Goal: Transaction & Acquisition: Book appointment/travel/reservation

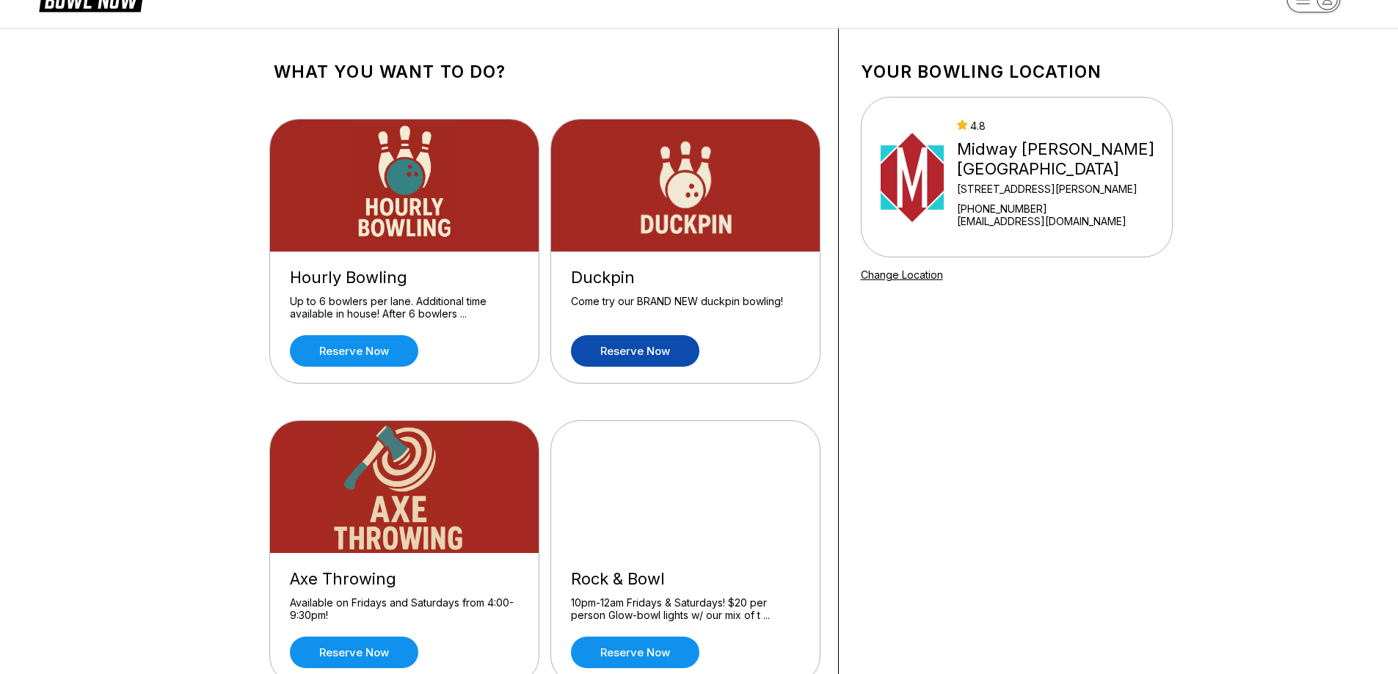
scroll to position [38, 0]
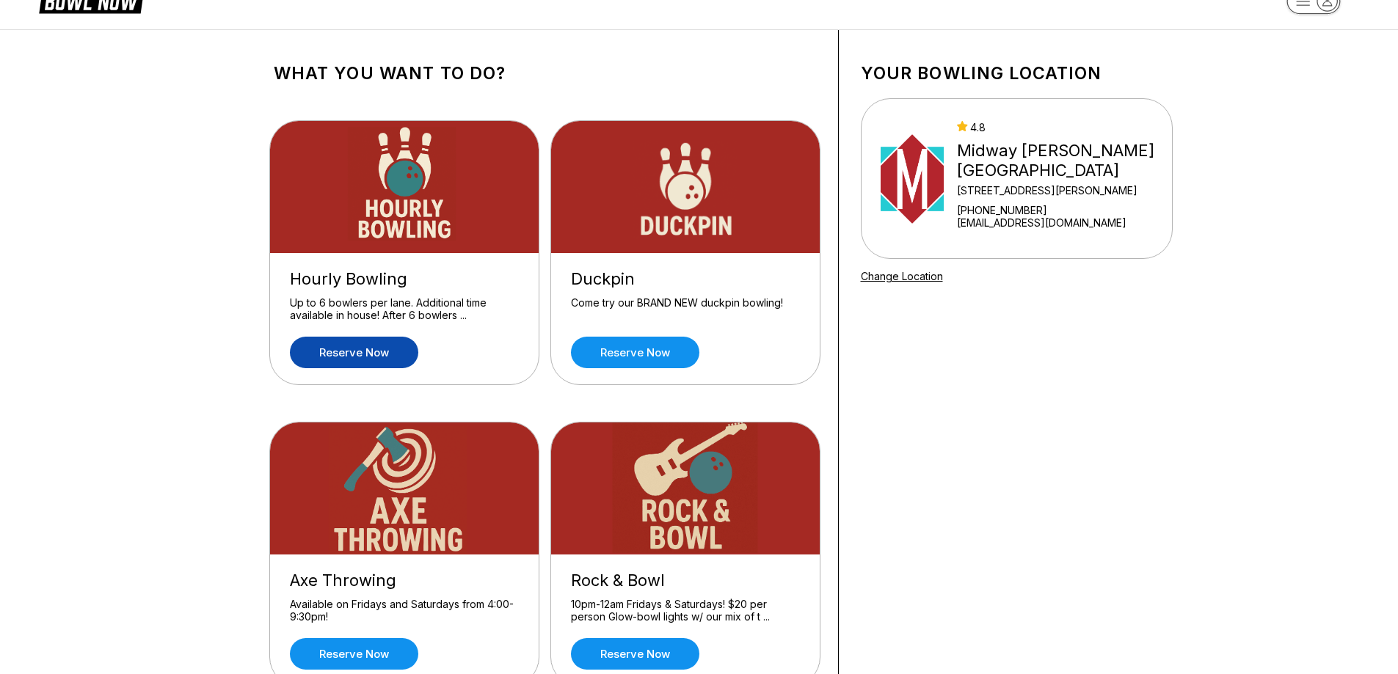
click at [354, 352] on link "Reserve now" at bounding box center [354, 353] width 128 height 32
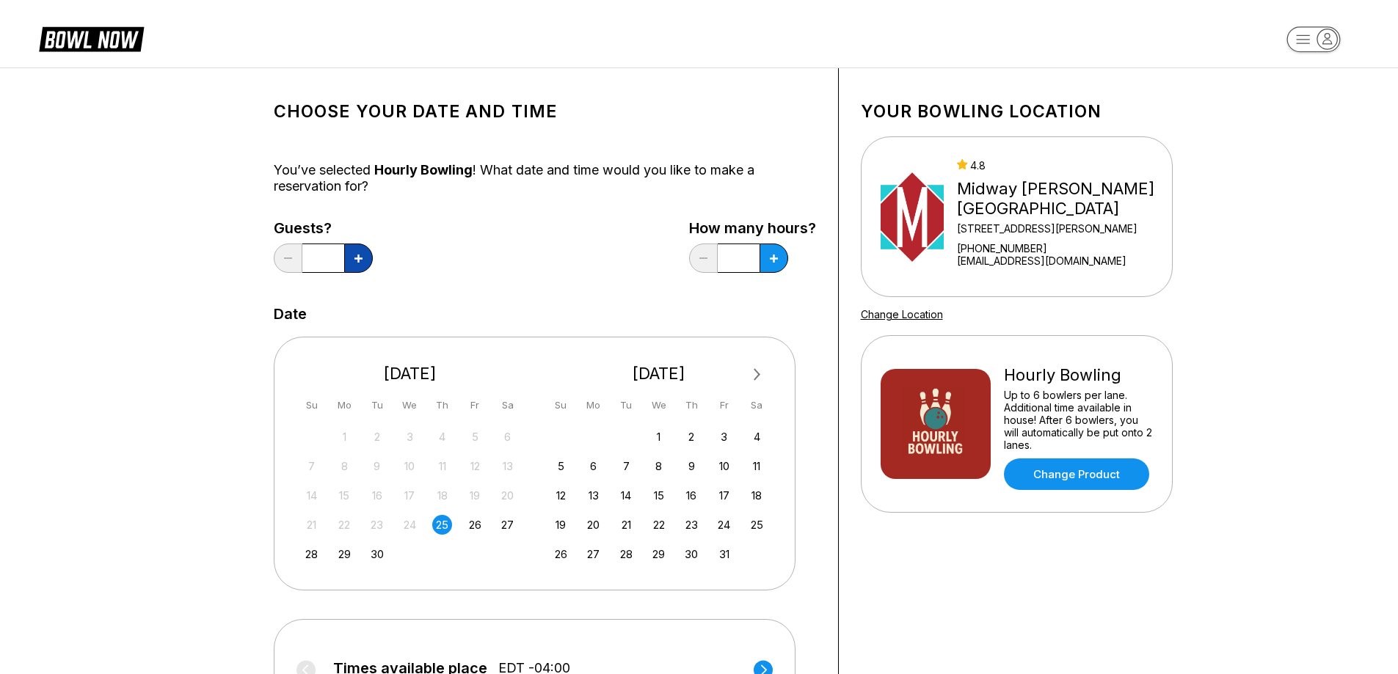
click at [355, 264] on button at bounding box center [358, 258] width 29 height 29
type input "*"
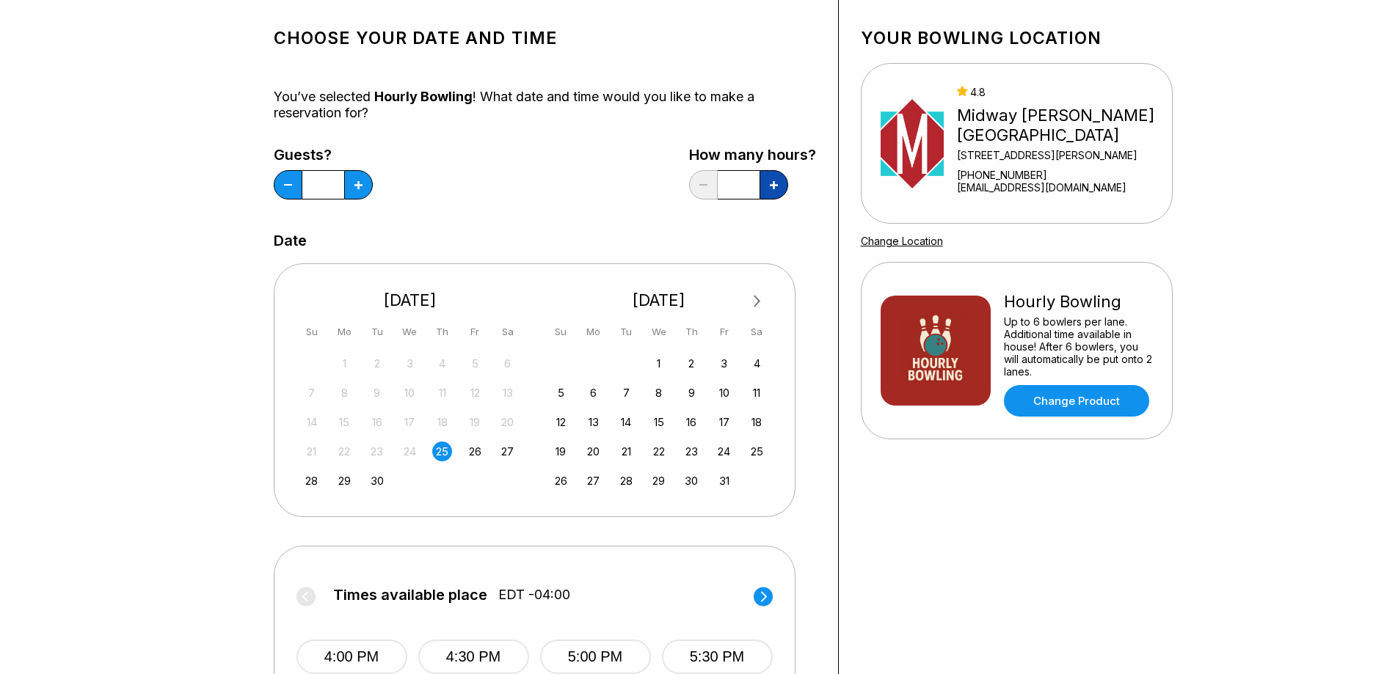
click at [775, 192] on button at bounding box center [774, 184] width 29 height 29
click at [773, 192] on button at bounding box center [774, 184] width 29 height 29
type input "*"
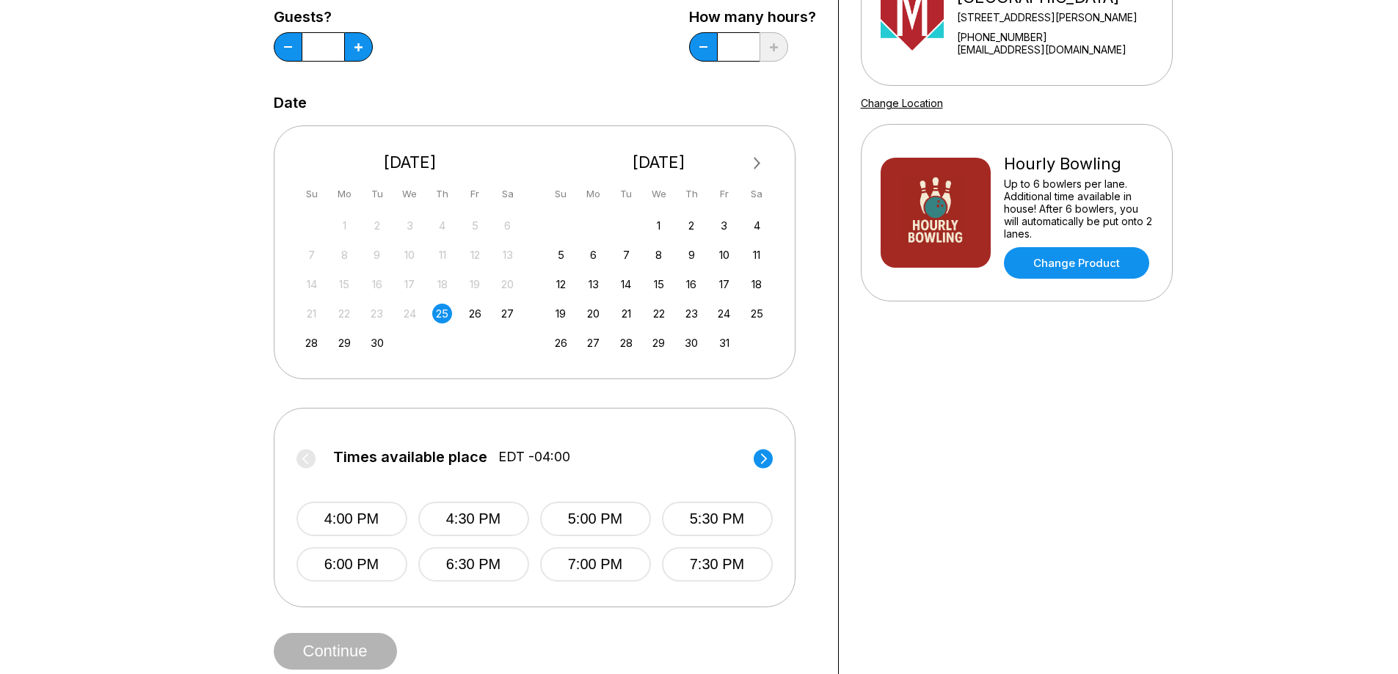
scroll to position [294, 0]
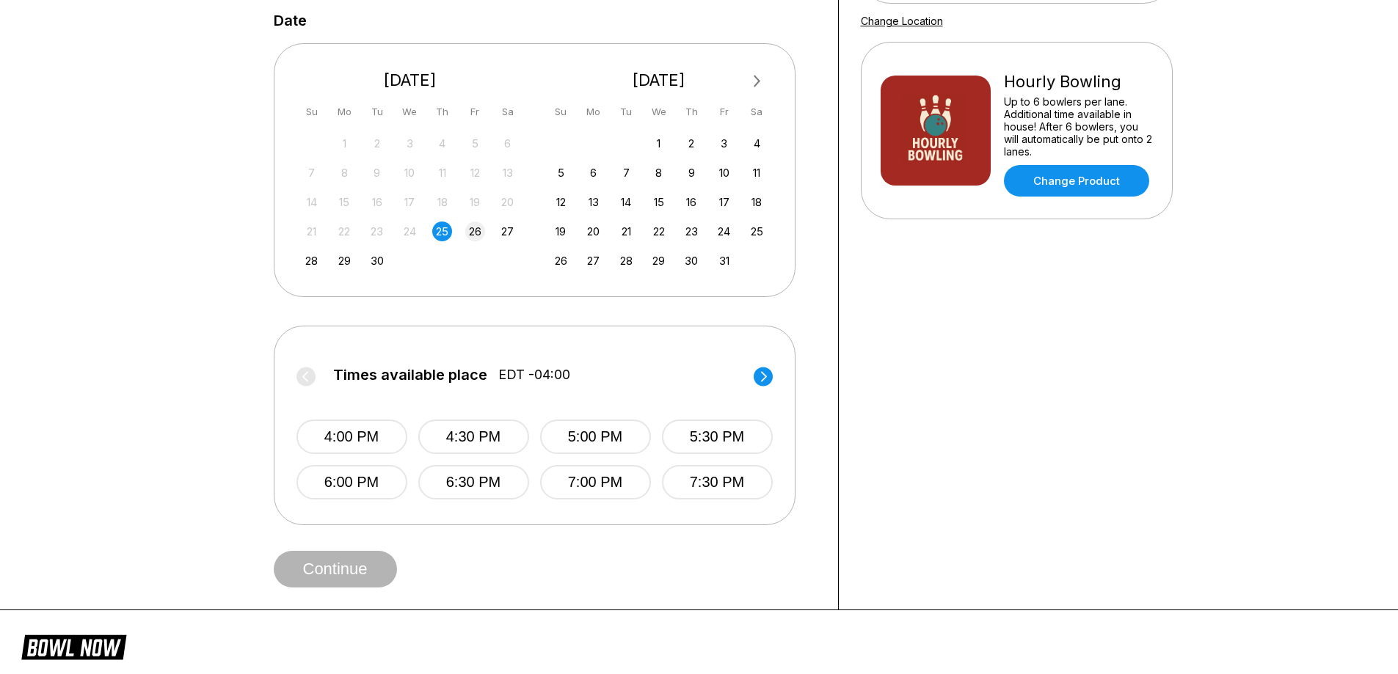
click at [478, 231] on div "26" at bounding box center [475, 232] width 20 height 20
click at [607, 444] on button "5:00 PM" at bounding box center [595, 437] width 111 height 34
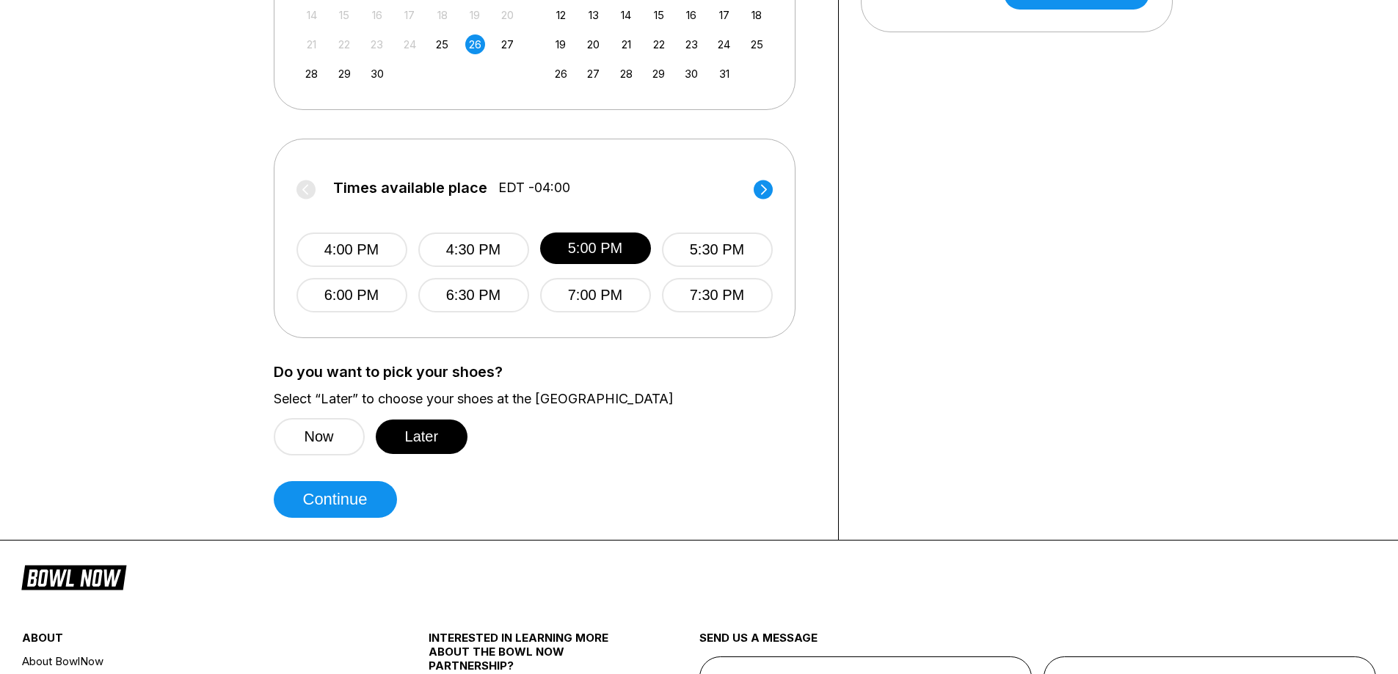
scroll to position [587, 0]
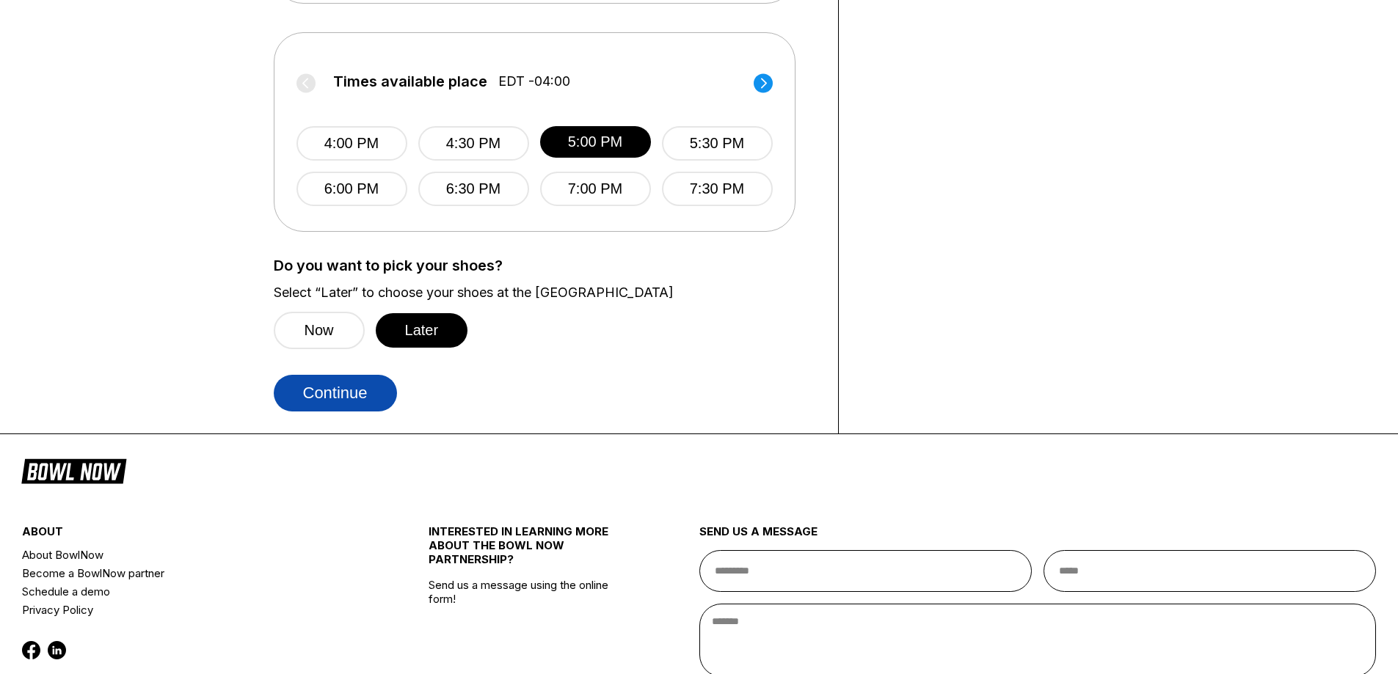
click at [332, 391] on button "Continue" at bounding box center [335, 393] width 123 height 37
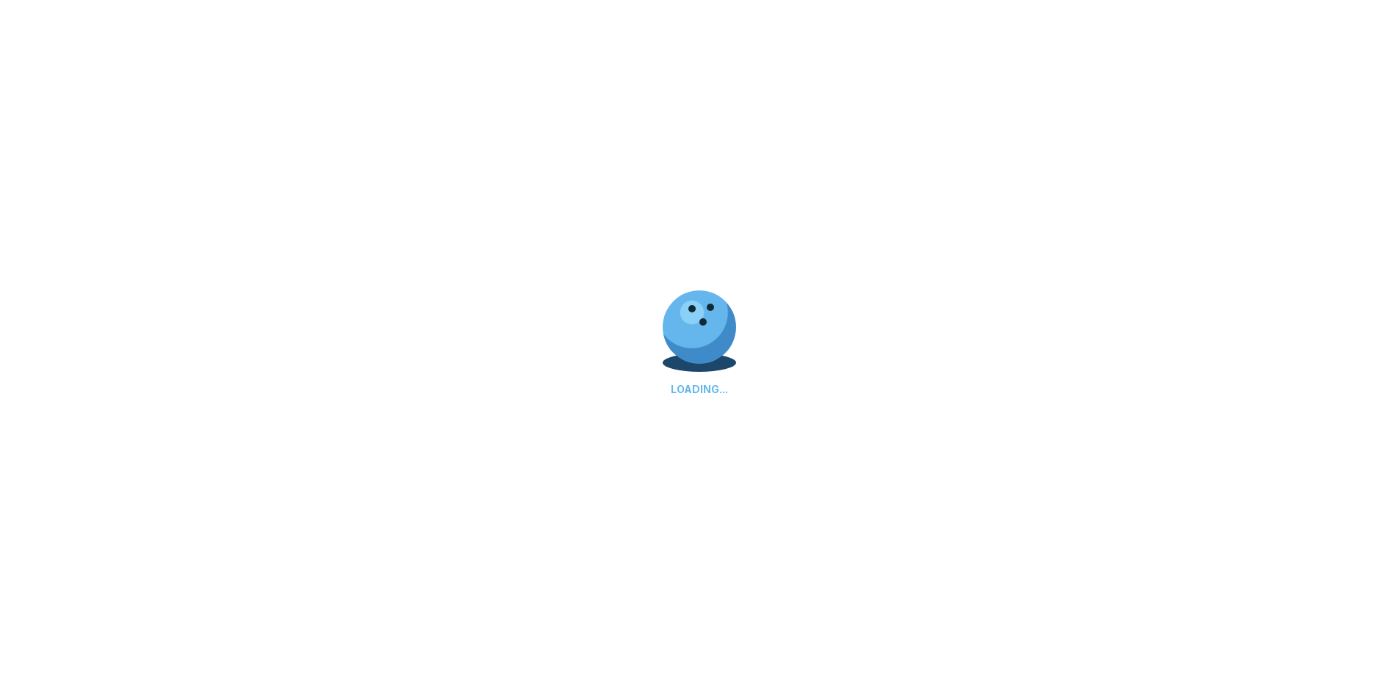
select select "**"
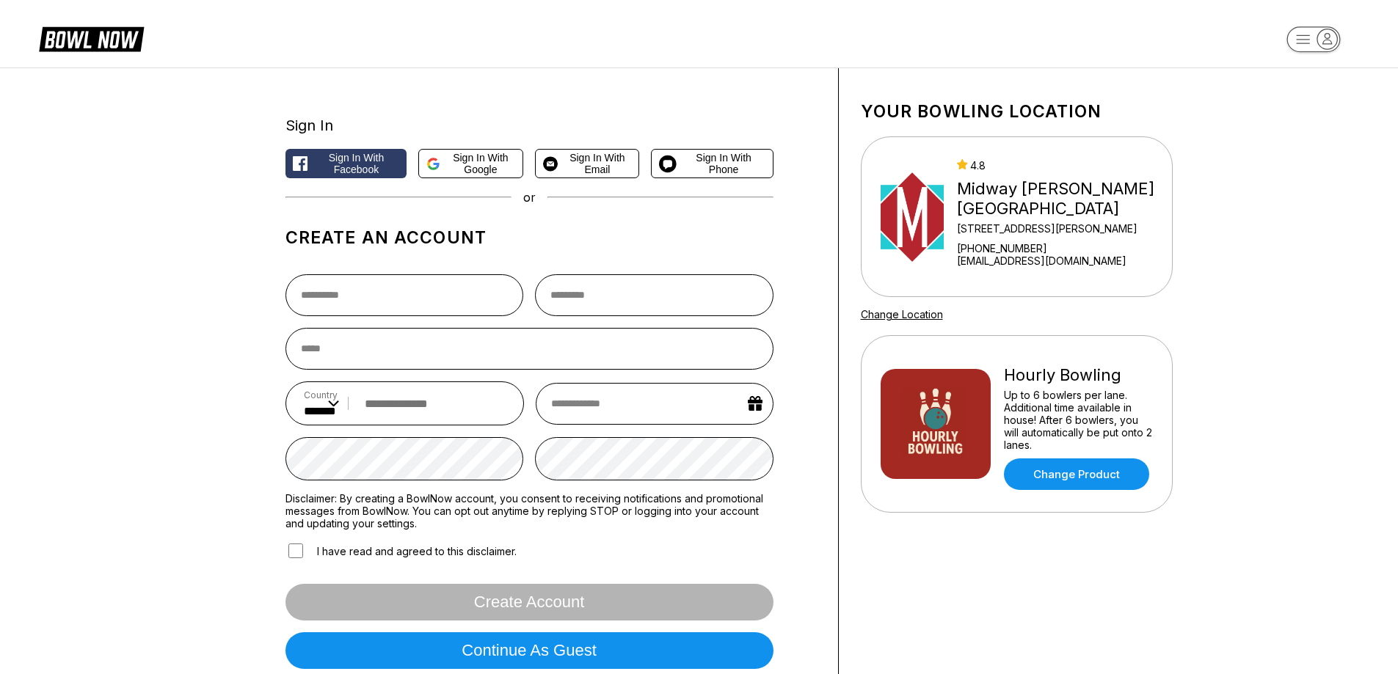
click at [911, 319] on link "Change Location" at bounding box center [902, 314] width 82 height 12
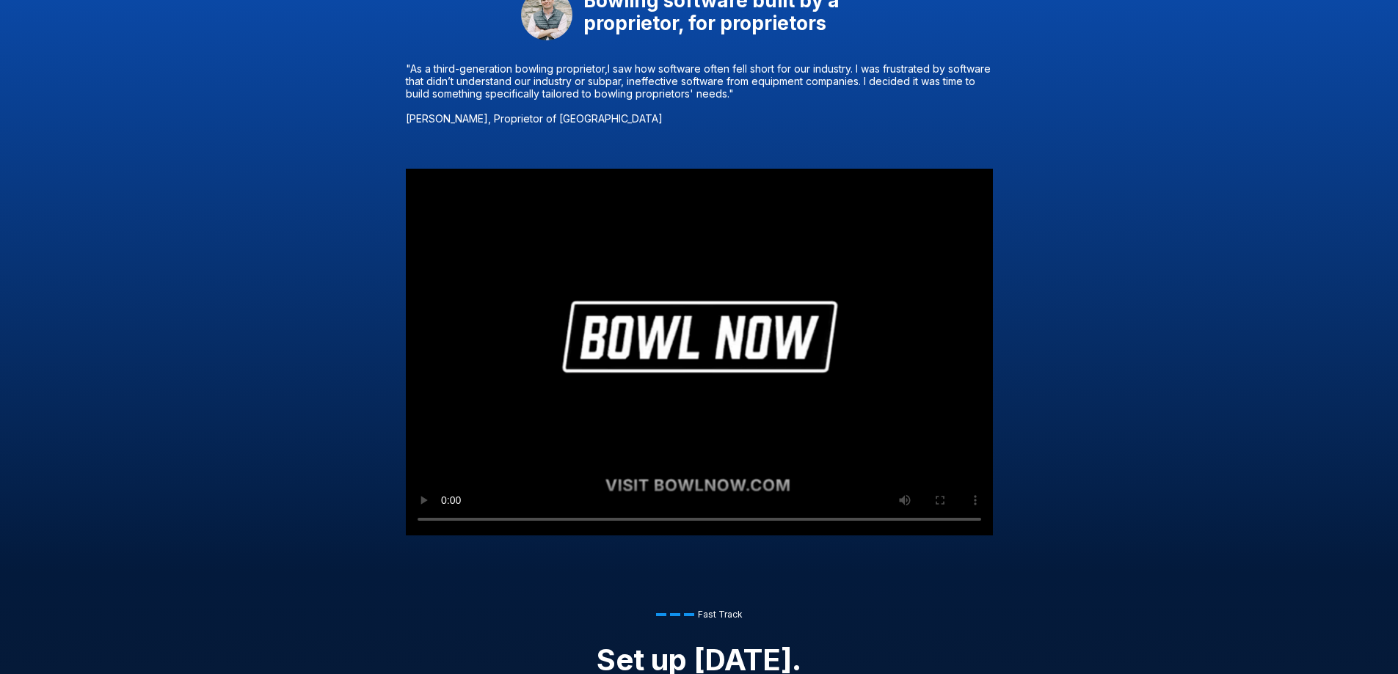
scroll to position [1027, 0]
